Goal: Navigation & Orientation: Find specific page/section

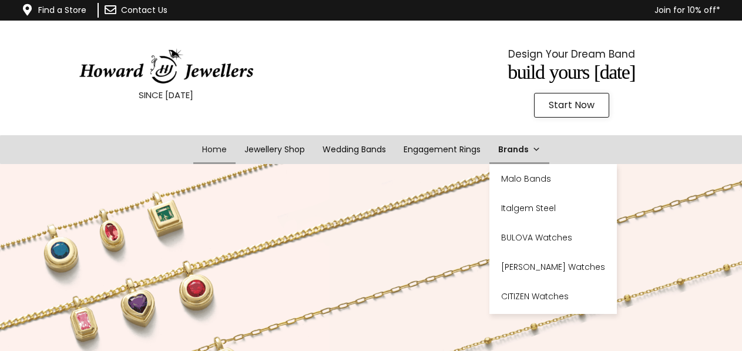
click at [534, 147] on span at bounding box center [536, 149] width 8 height 29
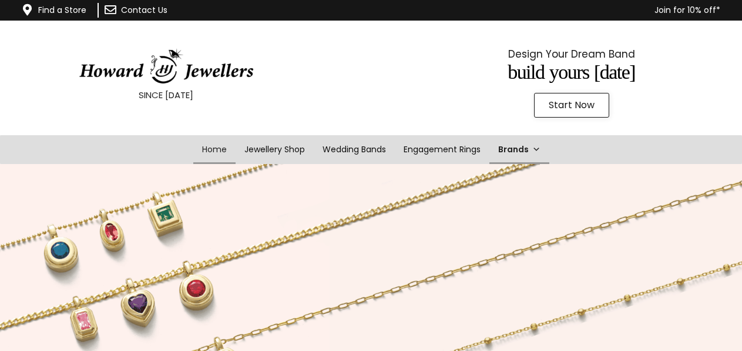
click at [534, 147] on span at bounding box center [536, 149] width 8 height 29
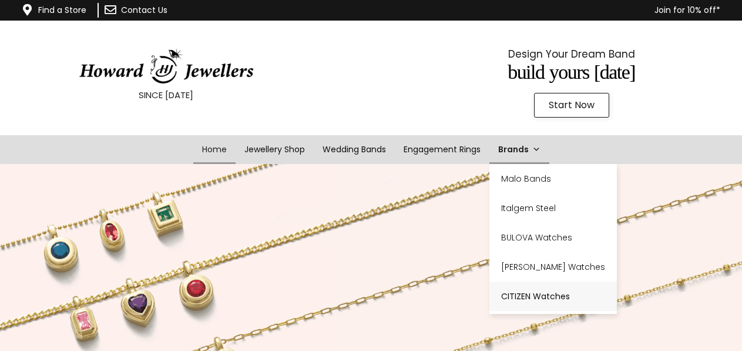
click at [544, 300] on link "CITIZEN Watches" at bounding box center [554, 295] width 128 height 29
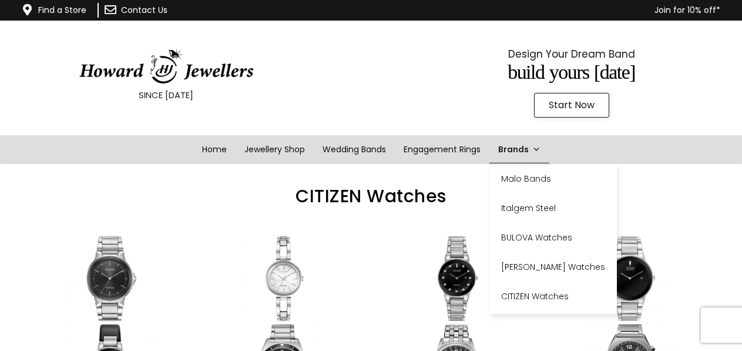
click at [526, 152] on link "Brands" at bounding box center [520, 149] width 60 height 29
click at [534, 237] on link "BULOVA Watches" at bounding box center [554, 237] width 128 height 29
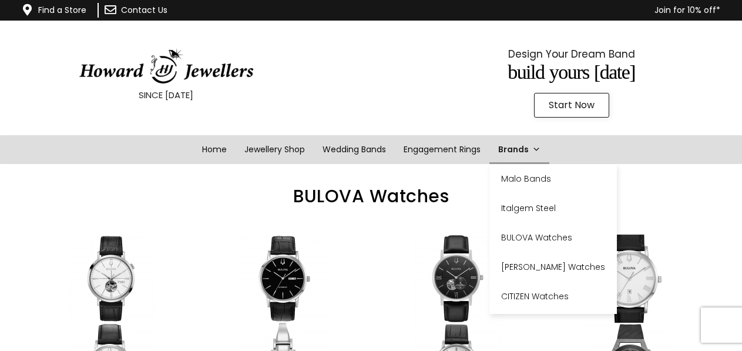
click at [528, 145] on link "Brands" at bounding box center [520, 149] width 60 height 29
click at [535, 209] on link "Italgem Steel" at bounding box center [554, 207] width 128 height 29
